Goal: Information Seeking & Learning: Learn about a topic

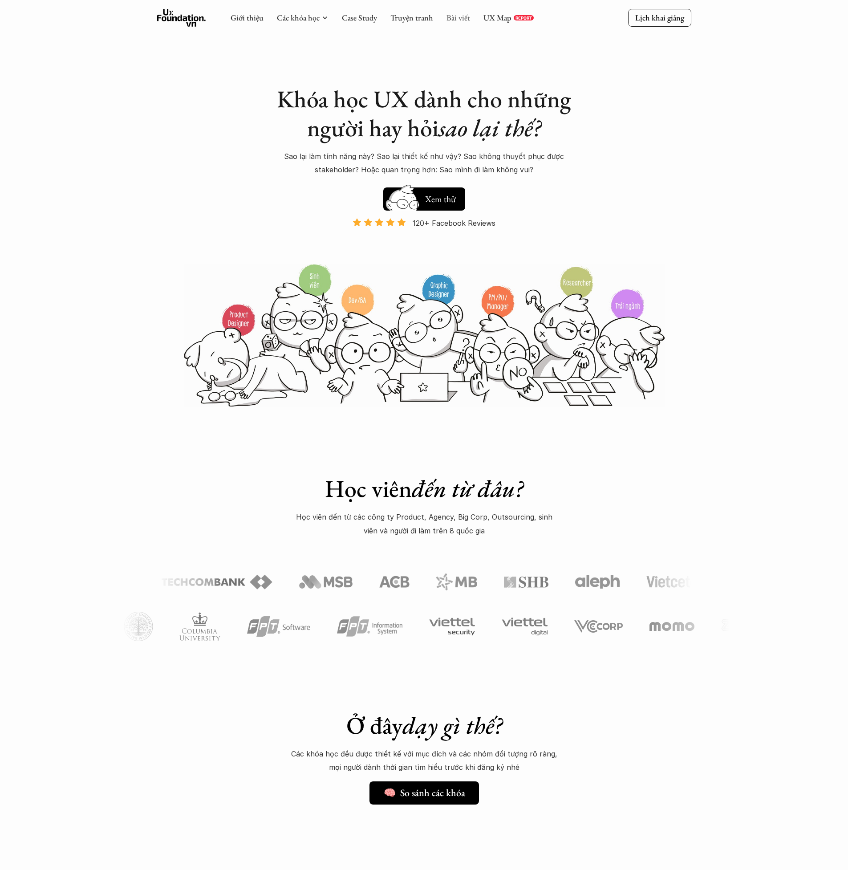
click at [458, 16] on link "Bài viết" at bounding box center [458, 17] width 24 height 10
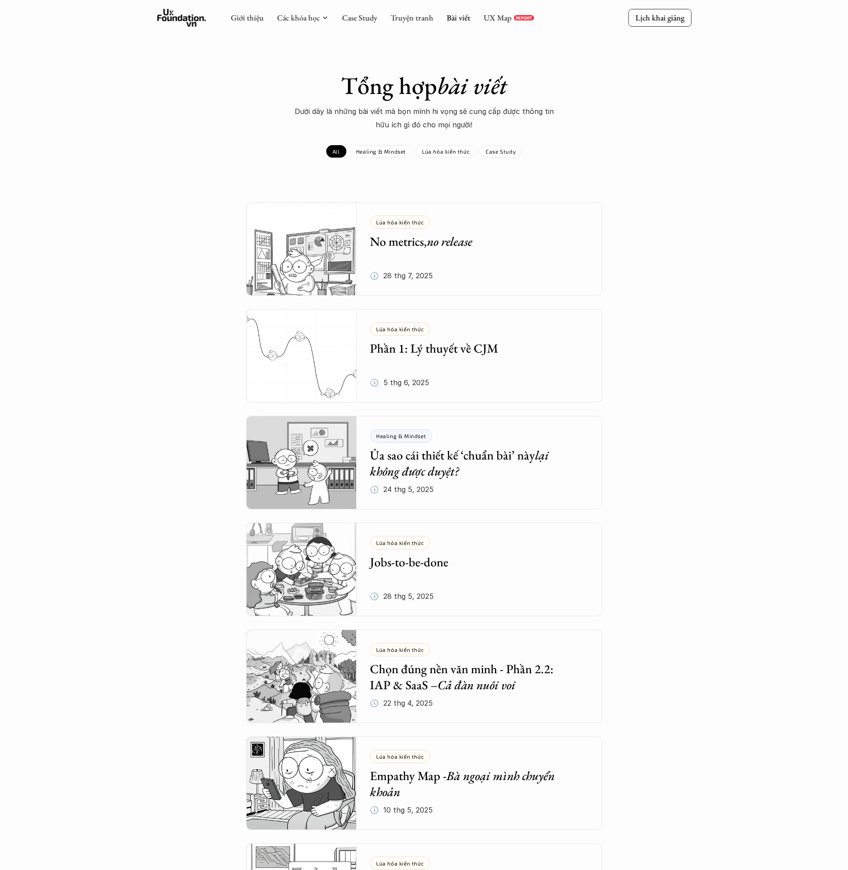
click at [341, 350] on img at bounding box center [301, 355] width 111 height 93
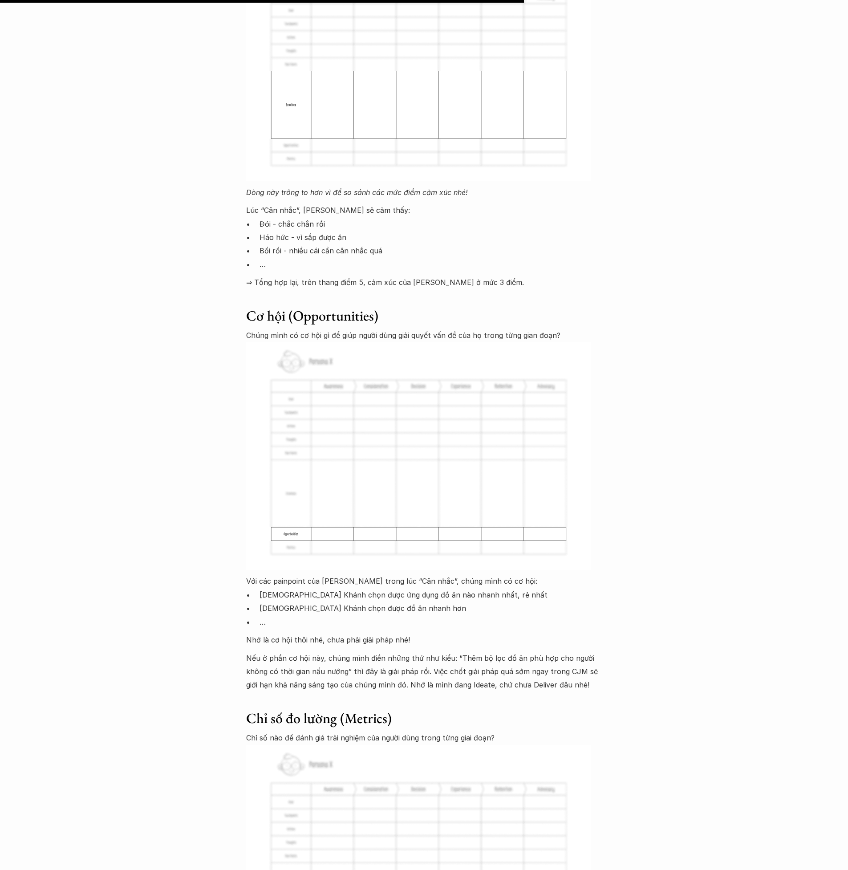
scroll to position [4342, 0]
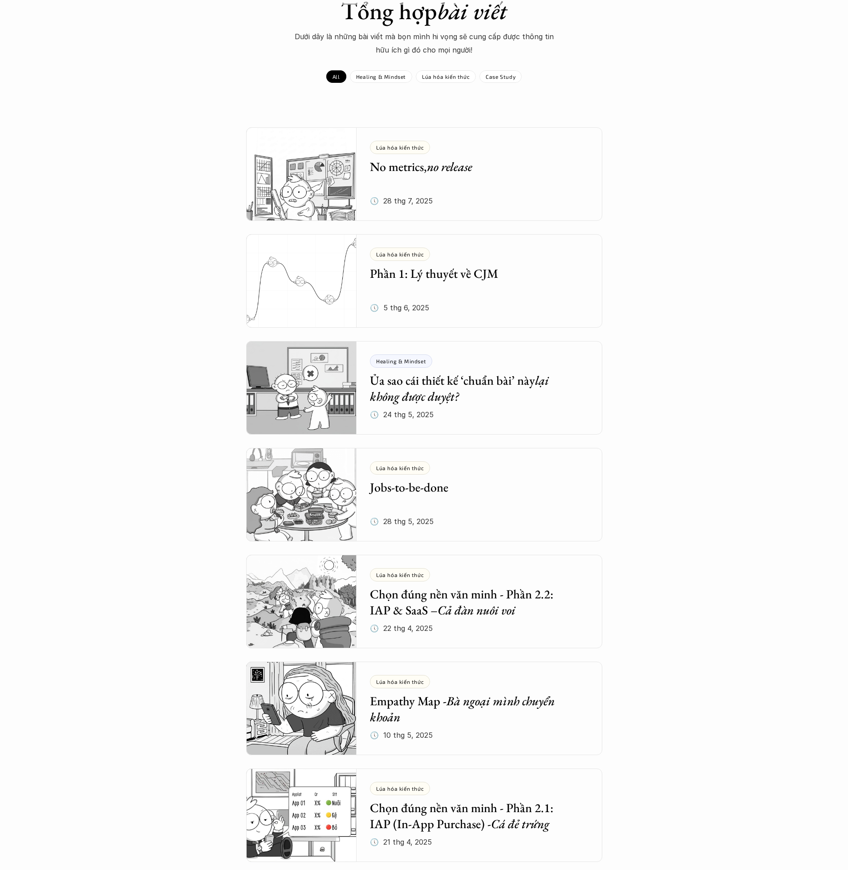
scroll to position [181, 0]
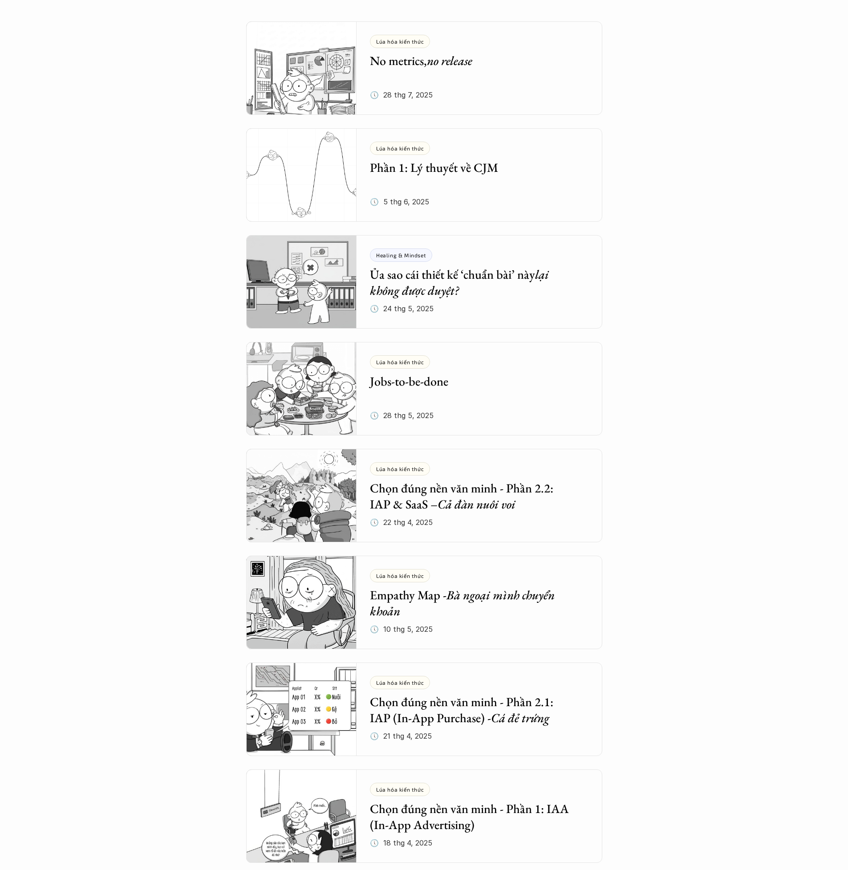
click at [558, 518] on div "Lúa hóa kiến thức Chọn đúng nền văn minh - Phần 2.2: IAP & SaaS – Cả đàn nuôi v…" at bounding box center [486, 495] width 232 height 93
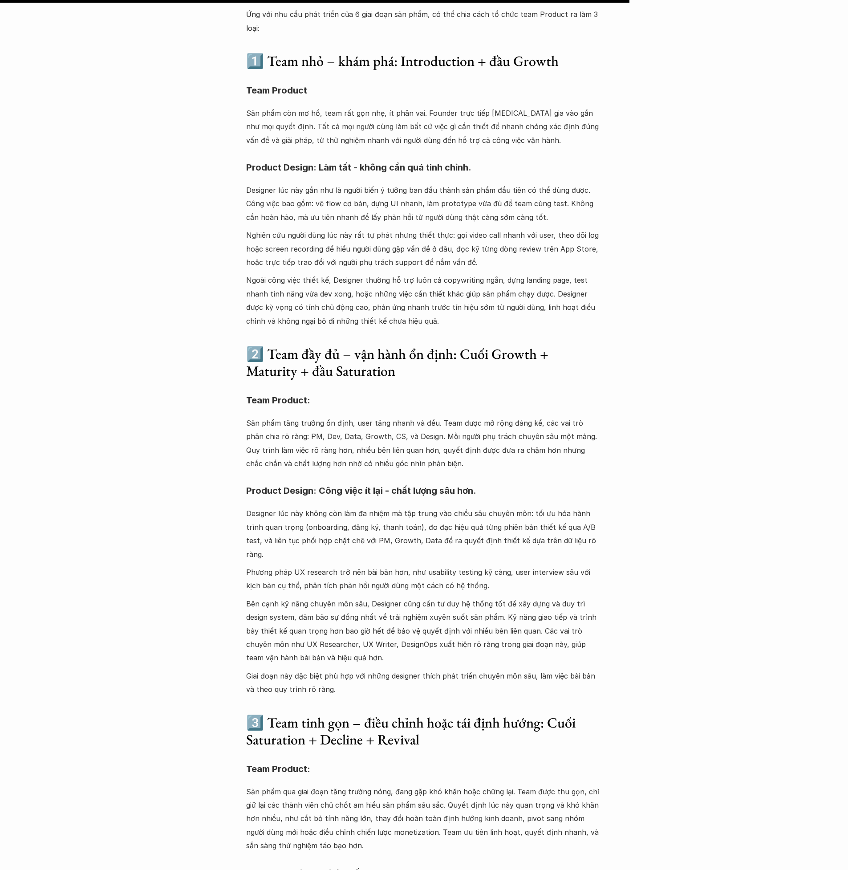
scroll to position [1682, 0]
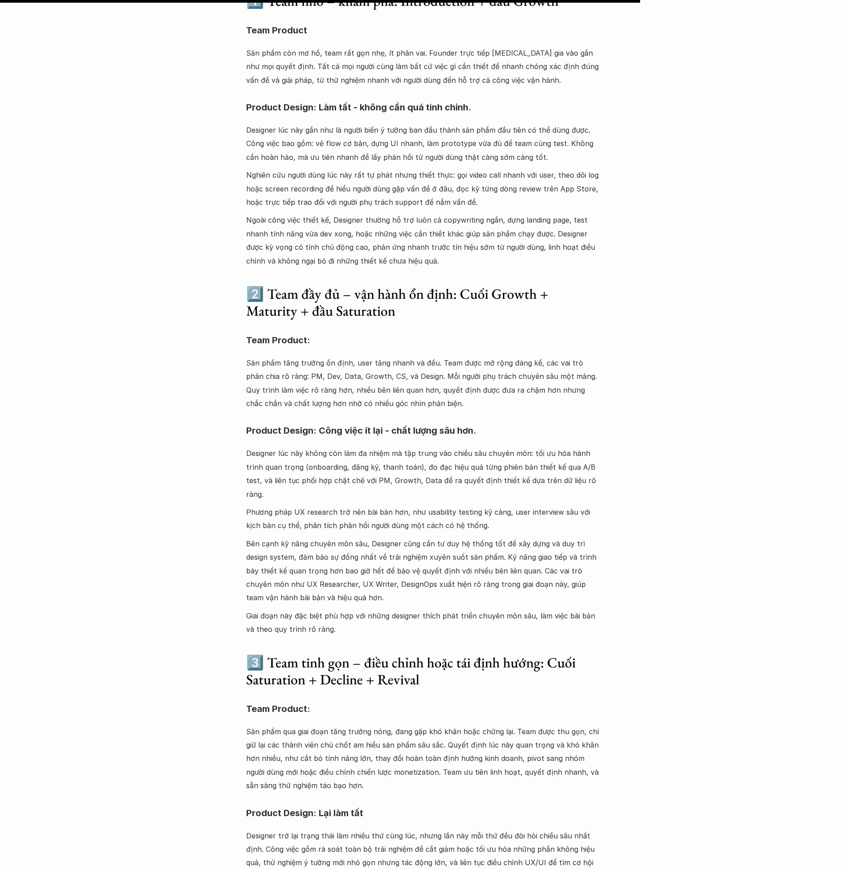
scroll to position [1742, 0]
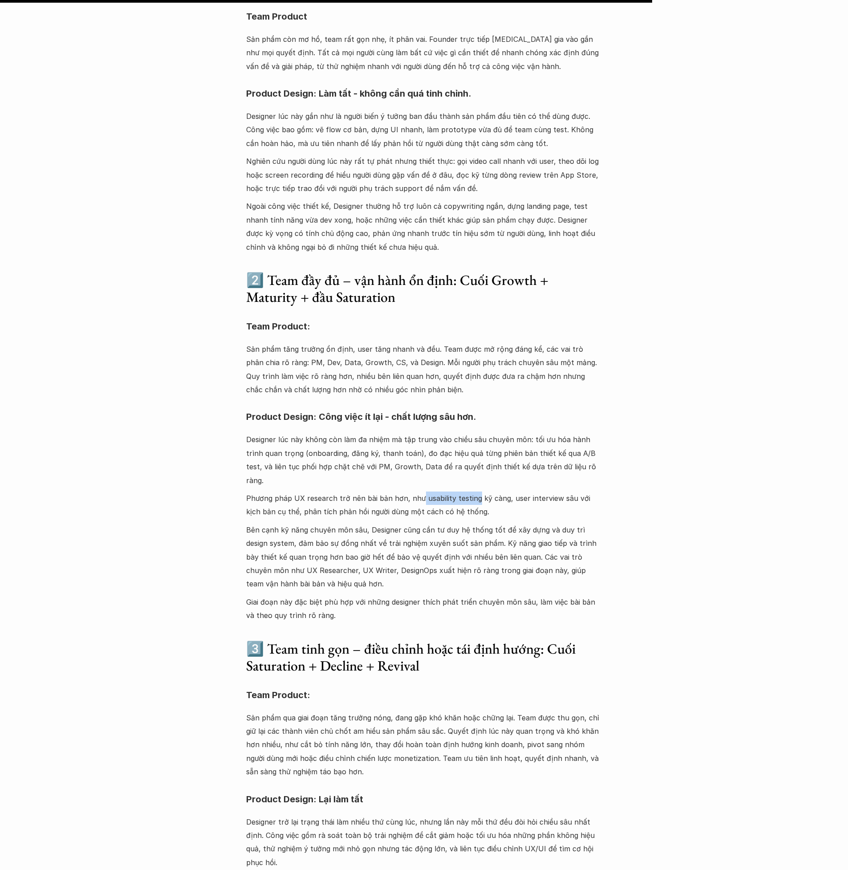
drag, startPoint x: 474, startPoint y: 445, endPoint x: 418, endPoint y: 447, distance: 55.7
click at [418, 491] on p "Phương pháp UX research trở nên bài bản hơn, như usability testing kỹ càng, use…" at bounding box center [424, 504] width 356 height 27
click at [472, 491] on p "Phương pháp UX research trở nên bài bản hơn, như usability testing kỹ càng, use…" at bounding box center [424, 504] width 356 height 27
drag, startPoint x: 472, startPoint y: 444, endPoint x: 421, endPoint y: 446, distance: 51.7
click at [421, 491] on p "Phương pháp UX research trở nên bài bản hơn, như usability testing kỹ càng, use…" at bounding box center [424, 504] width 356 height 27
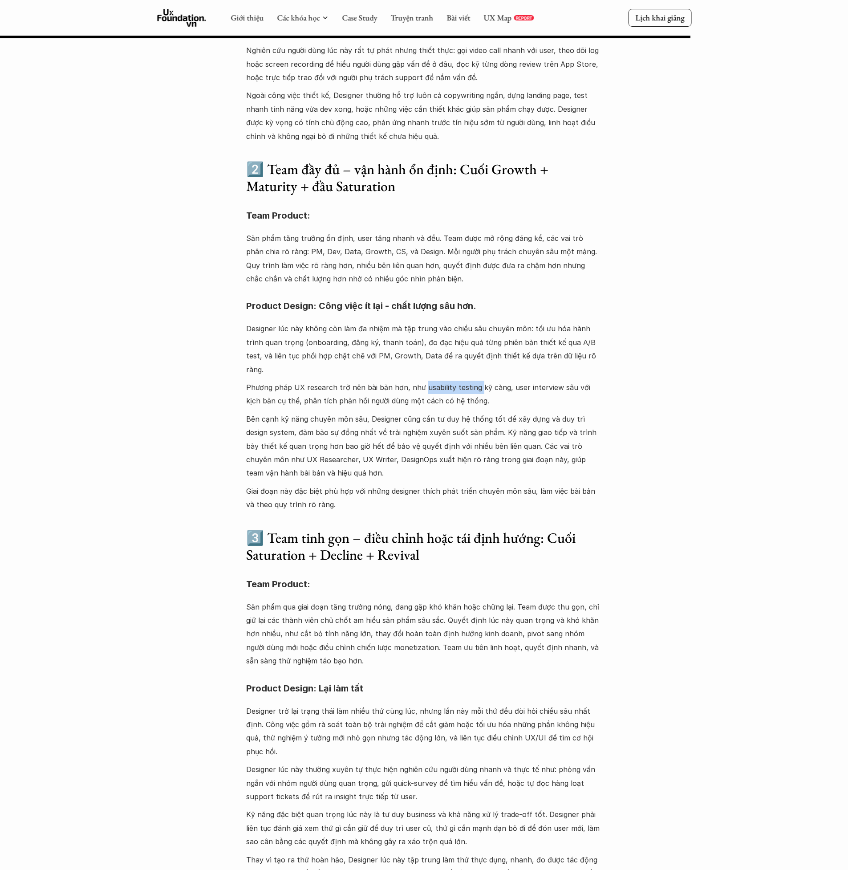
scroll to position [1844, 0]
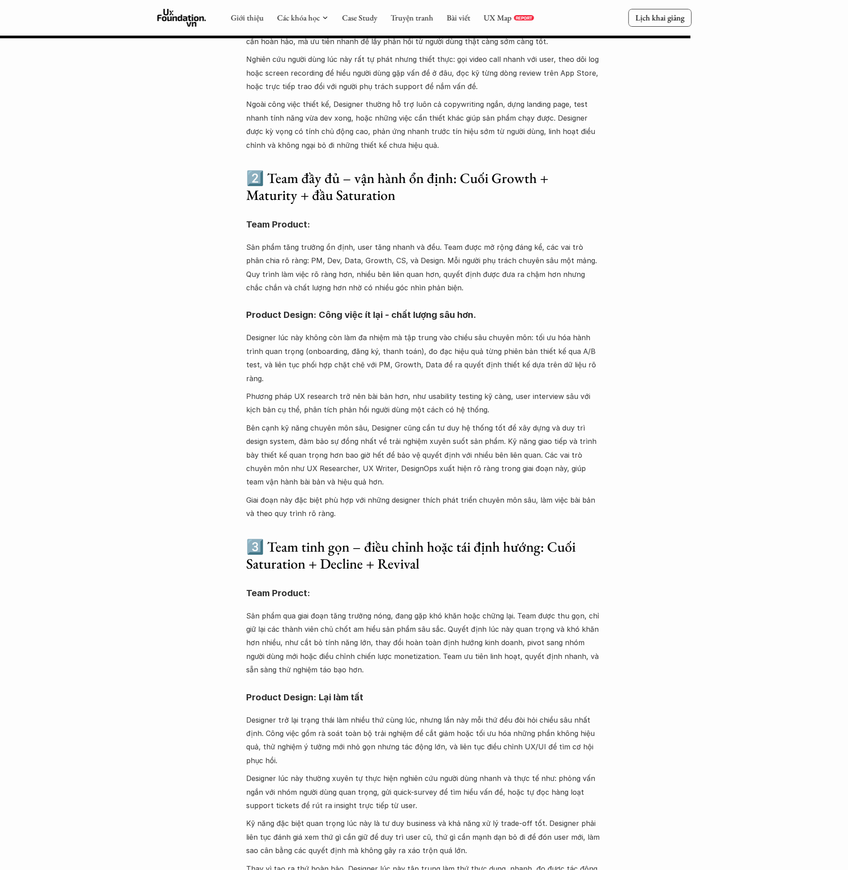
click at [453, 438] on div "Ứng với nhu cầu phát triển của 6 giai đoạn sản phẩm, có thể chia cách tổ chức t…" at bounding box center [424, 367] width 356 height 1070
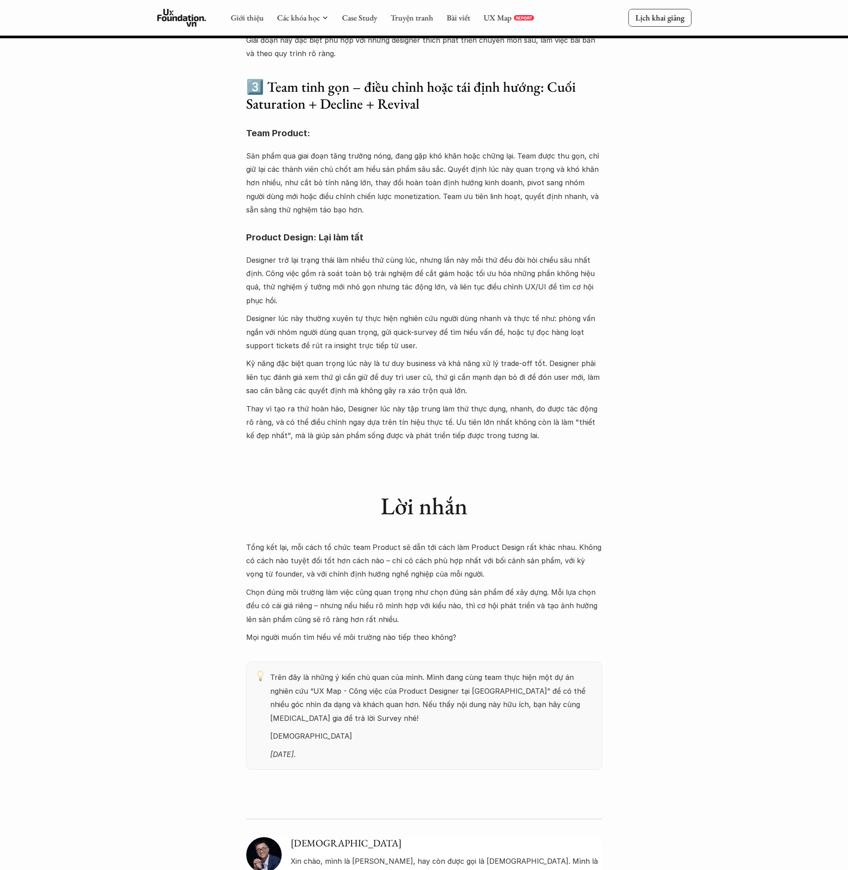
scroll to position [2212, 0]
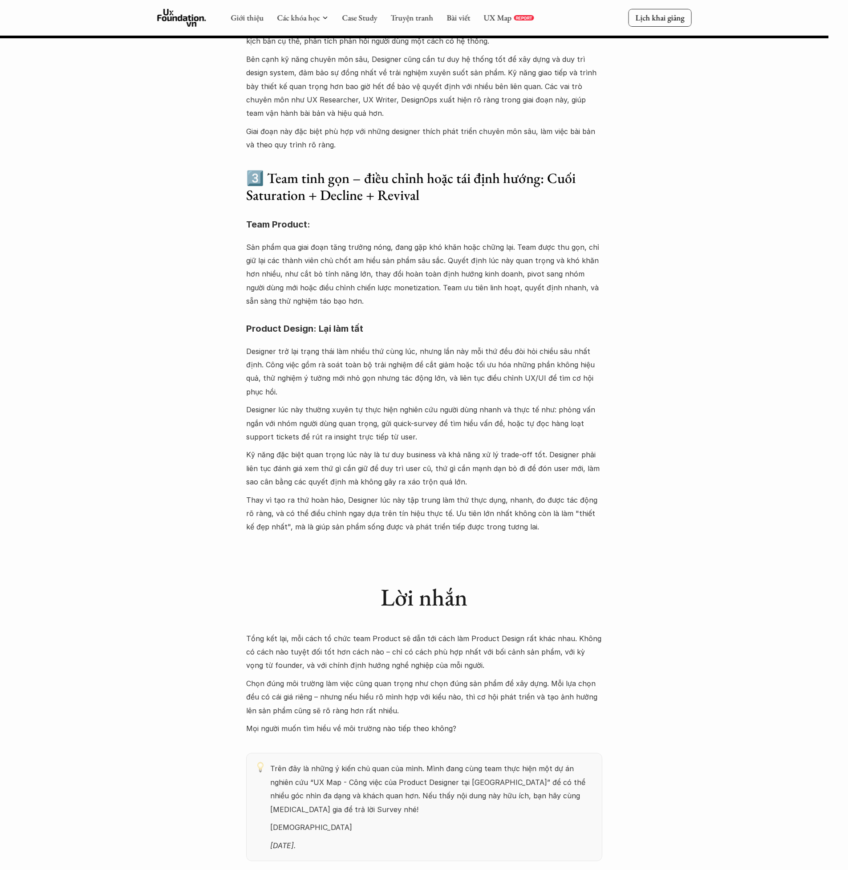
click at [510, 551] on div "Lời nhắn" at bounding box center [424, 589] width 356 height 76
drag, startPoint x: 664, startPoint y: 236, endPoint x: 665, endPoint y: 190, distance: 46.8
